Goal: Information Seeking & Learning: Learn about a topic

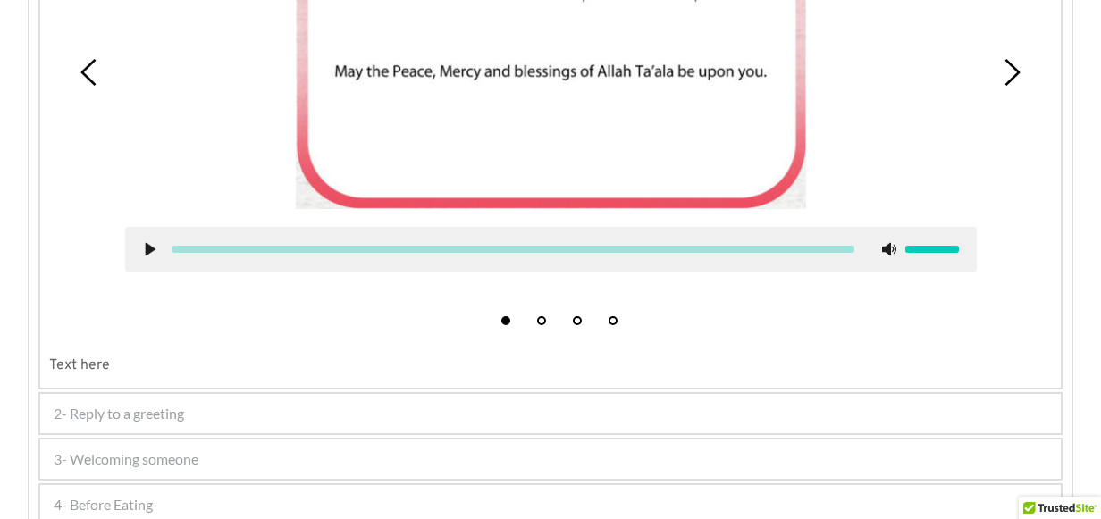
scroll to position [983, 0]
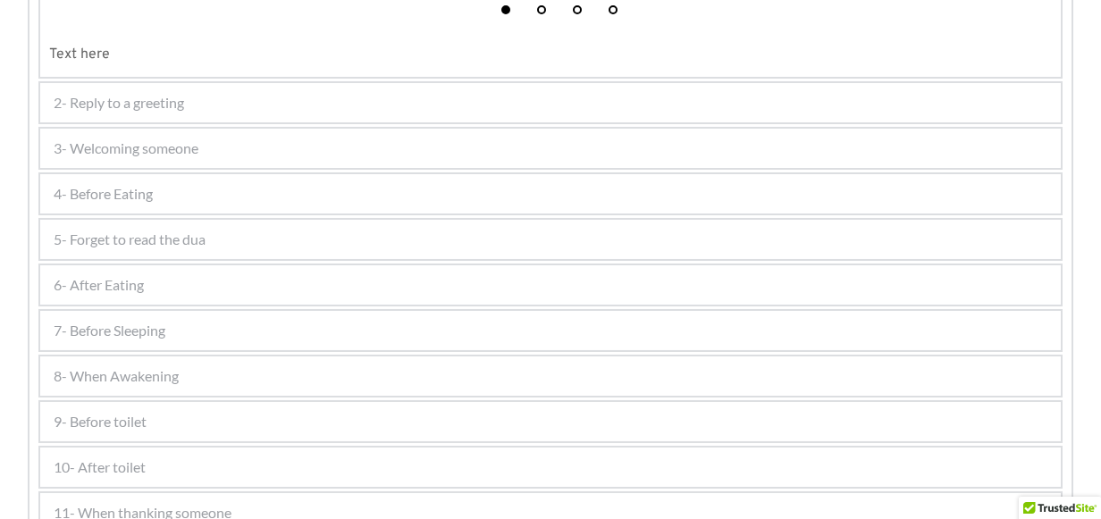
click at [161, 194] on div "4- Before Eating" at bounding box center [550, 193] width 1021 height 39
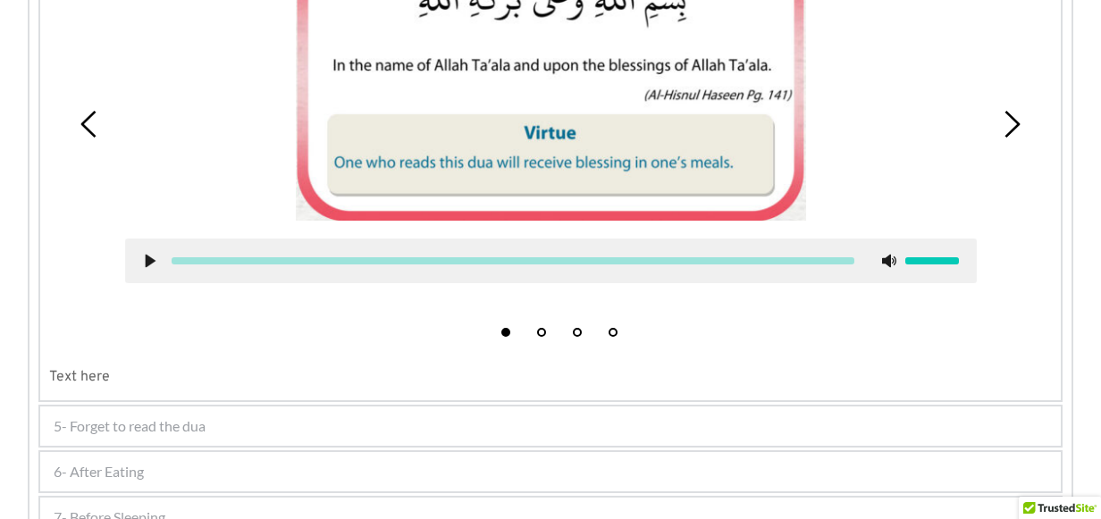
scroll to position [928, 0]
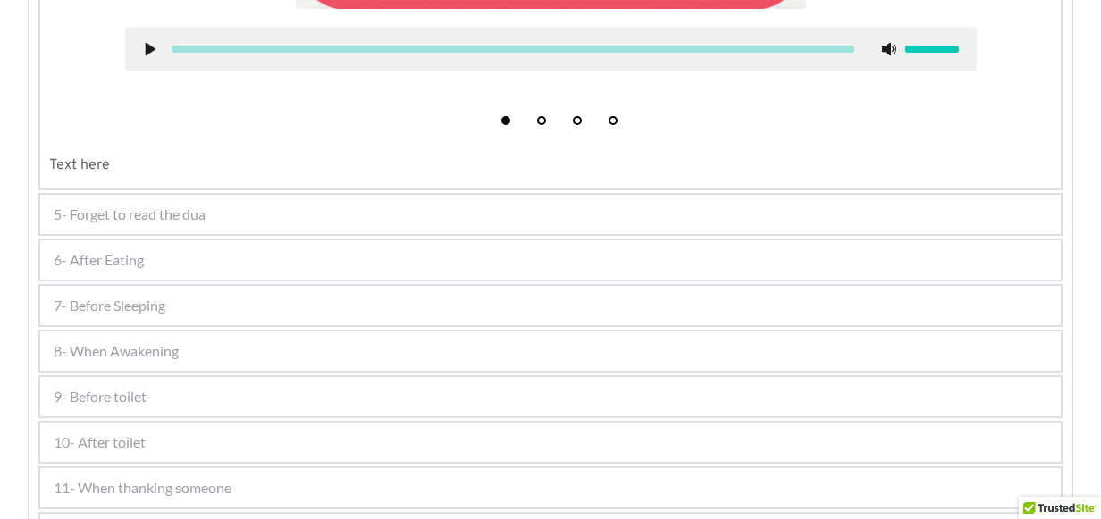
click at [210, 258] on div "6- After Eating" at bounding box center [550, 259] width 1021 height 39
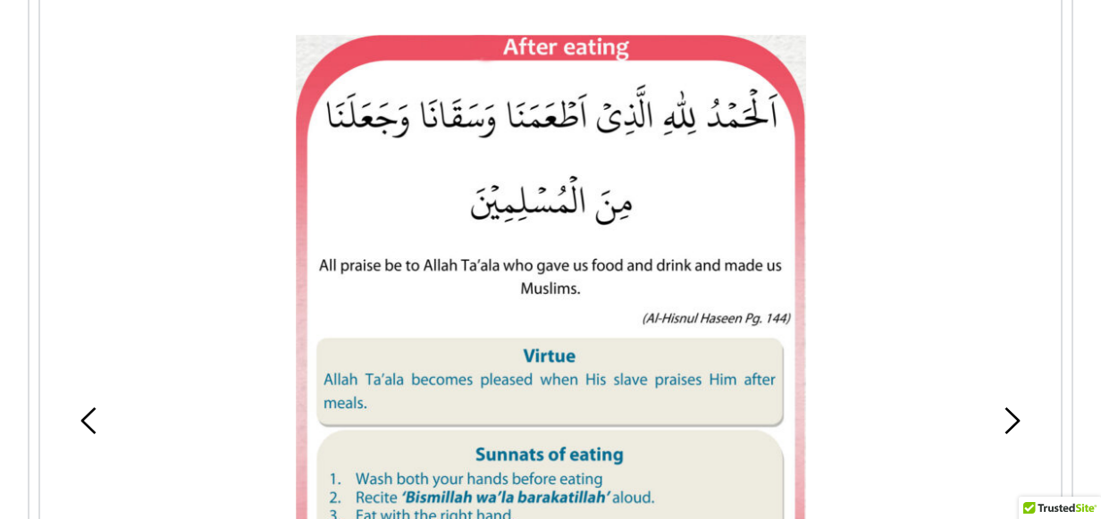
scroll to position [715, 0]
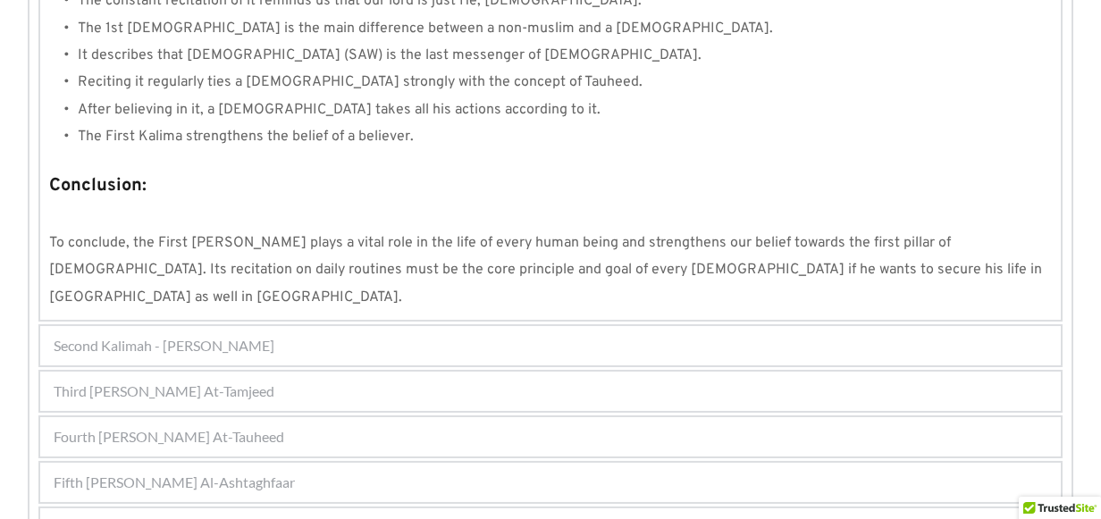
scroll to position [1778, 0]
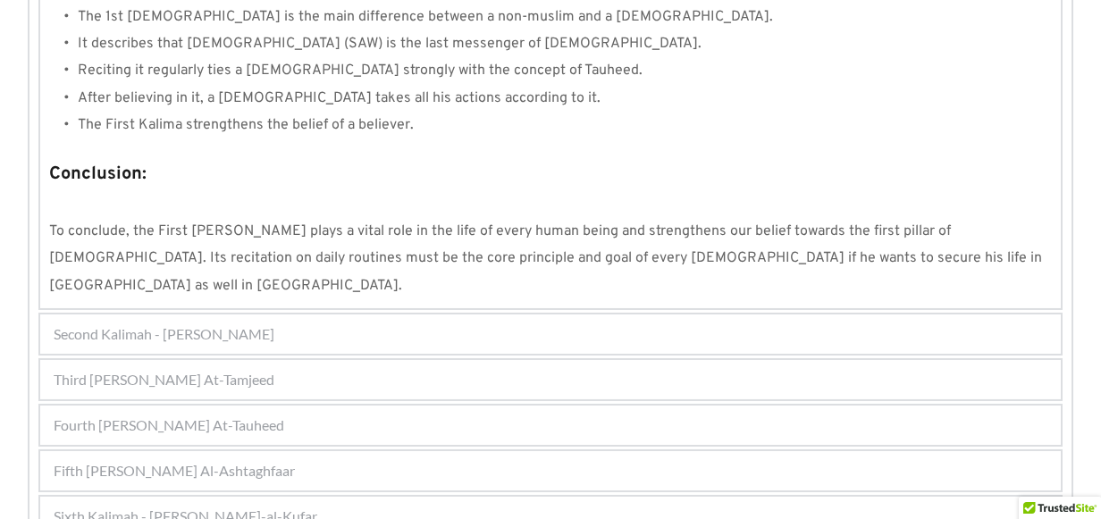
click at [263, 324] on span "Second Kalimah - Kalimah Ash-Shahdah" at bounding box center [164, 334] width 221 height 21
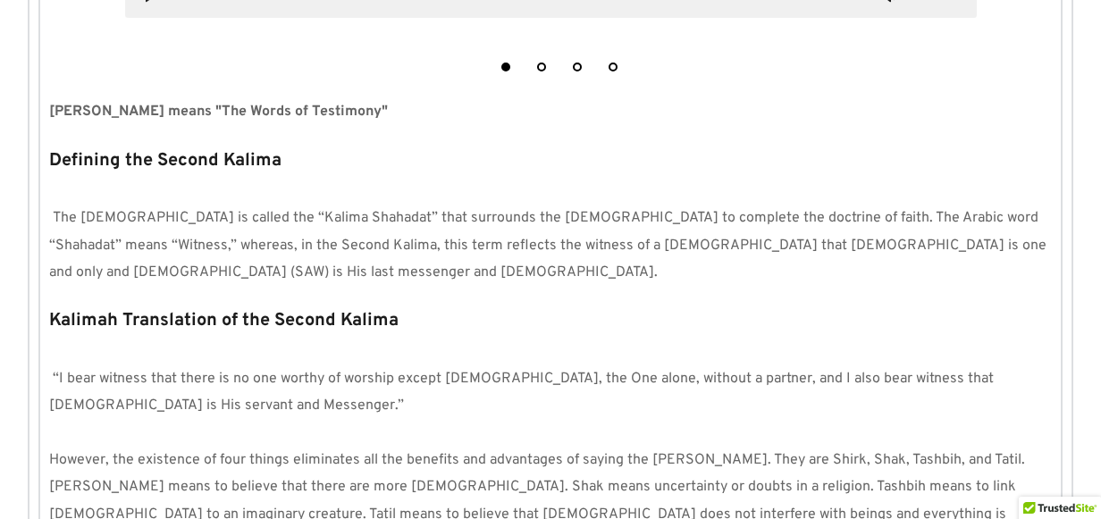
scroll to position [479, 0]
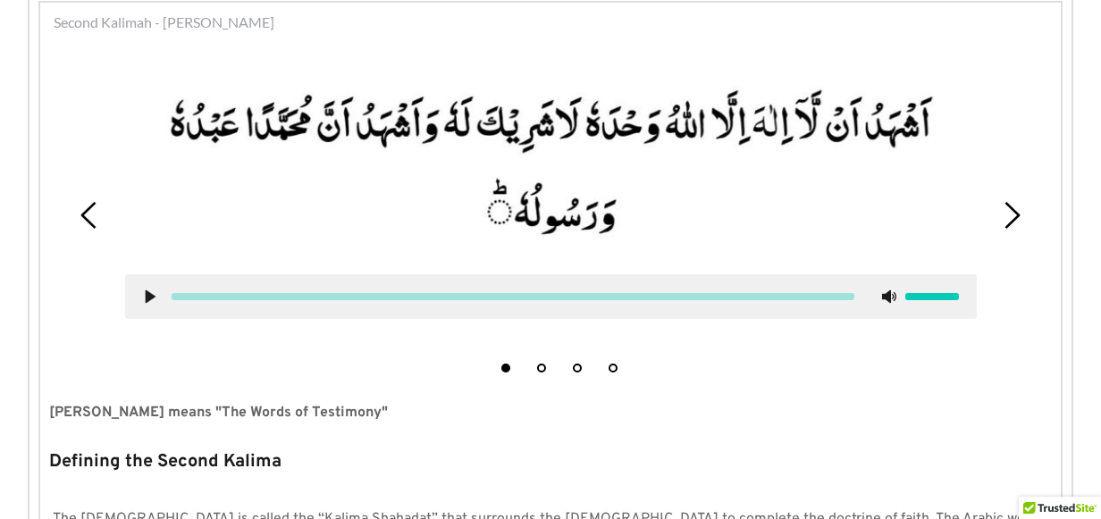
click at [1006, 225] on use at bounding box center [1012, 215] width 15 height 27
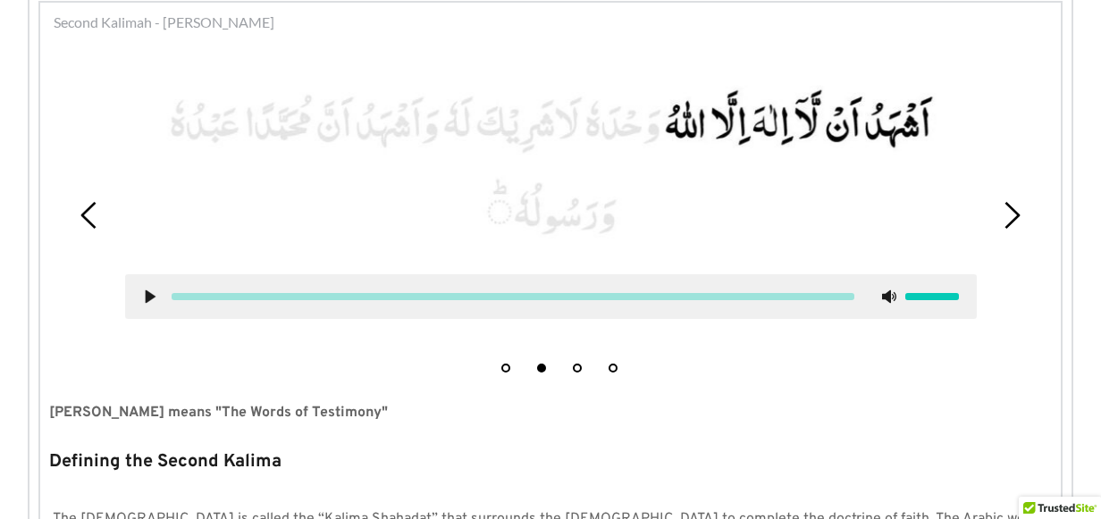
click at [147, 294] on use at bounding box center [151, 296] width 10 height 13
click at [150, 300] on icon at bounding box center [150, 297] width 14 height 14
click at [171, 112] on picture at bounding box center [551, 164] width 852 height 186
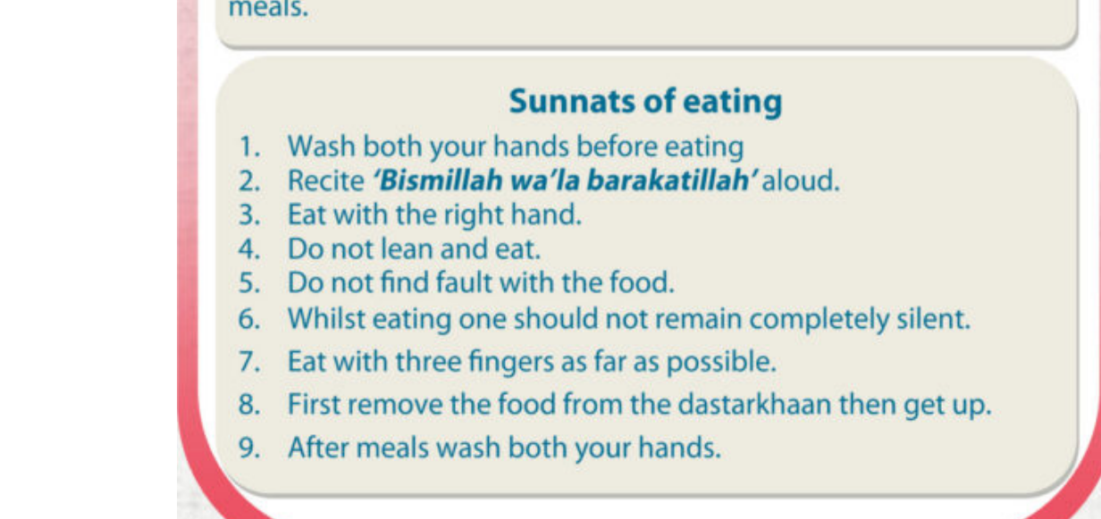
scroll to position [983, 0]
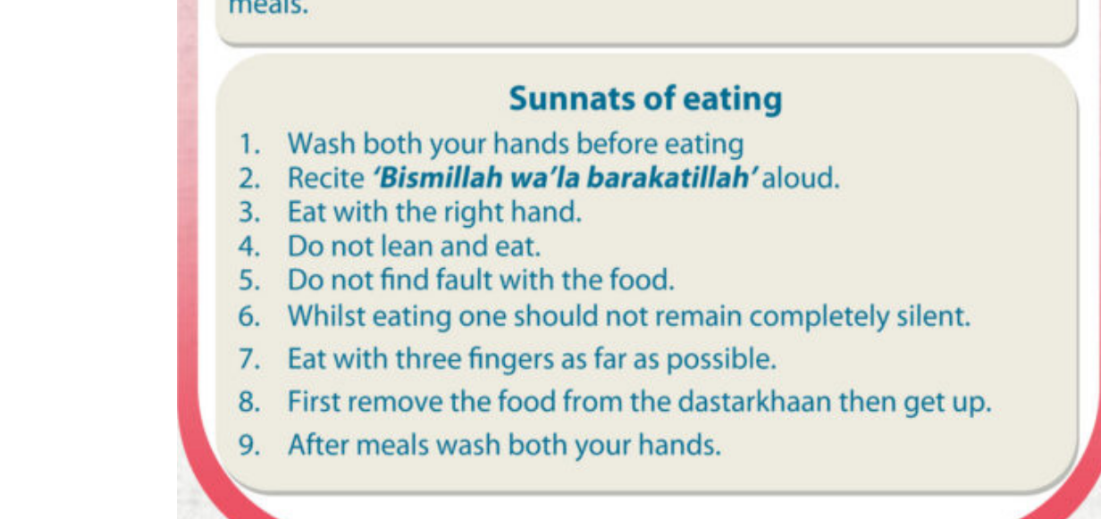
click at [245, 181] on div at bounding box center [551, 84] width 852 height 669
